Goal: Task Accomplishment & Management: Use online tool/utility

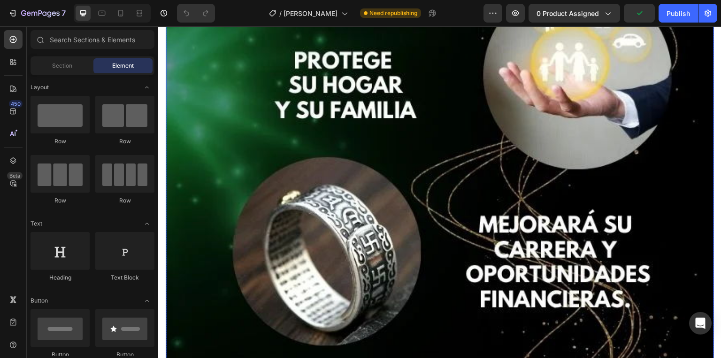
scroll to position [3793, 0]
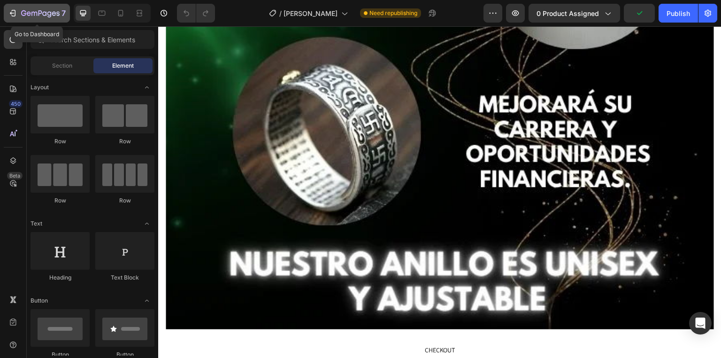
drag, startPoint x: 42, startPoint y: 8, endPoint x: 128, endPoint y: 139, distance: 156.8
click at [42, 8] on div "7" at bounding box center [43, 13] width 45 height 11
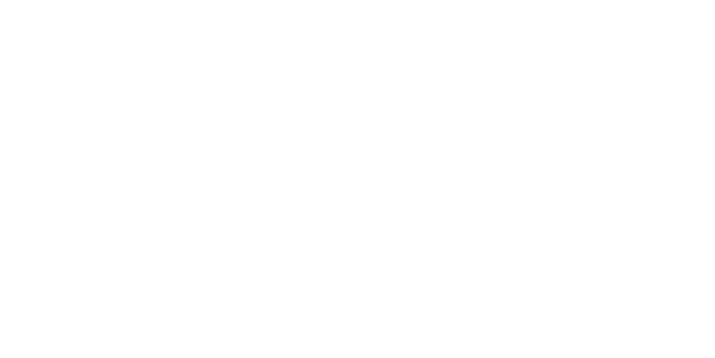
scroll to position [1840, 0]
